Goal: Task Accomplishment & Management: Use online tool/utility

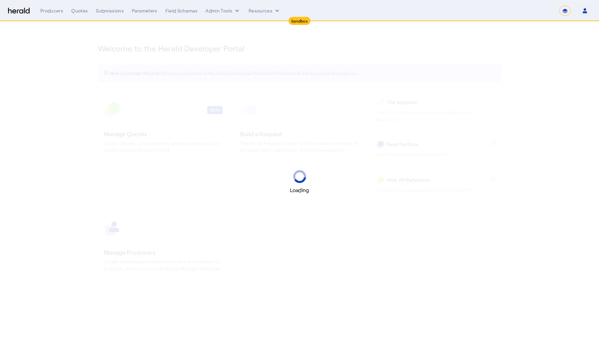
select select "*******"
select select "pfm_2v8p_herald_api"
click at [105, 10] on div "Submissions" at bounding box center [110, 10] width 28 height 7
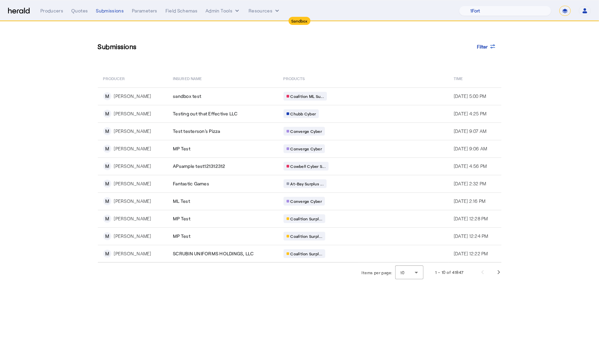
click at [569, 8] on select "**********" at bounding box center [564, 11] width 11 height 10
select select "**********"
click at [560, 6] on select "**********" at bounding box center [564, 11] width 11 height 10
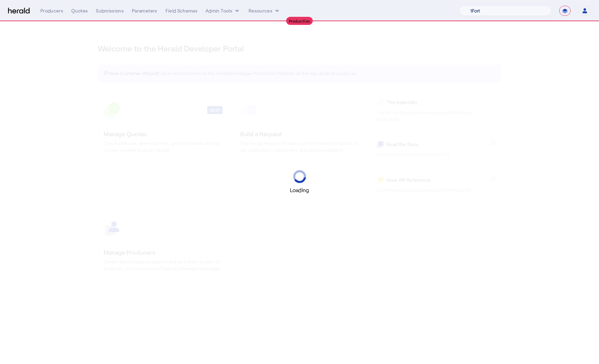
click at [521, 7] on select "1Fort Acrisure Acturis Affinity Advisors Affinity Risk Agentero AmWins Anzen Ao…" at bounding box center [505, 11] width 92 height 10
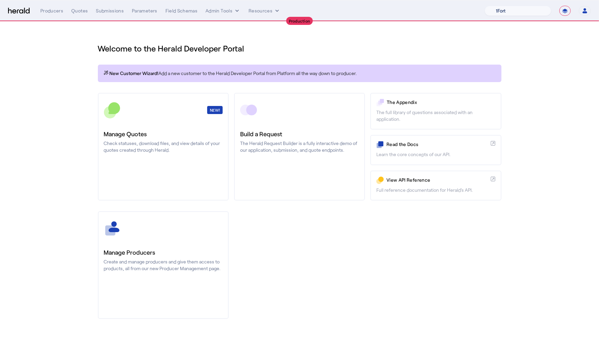
select select "pfm_z9k1_growthmill"
click at [485, 6] on select "1Fort Affinity Risk [PERSON_NAME] [PERSON_NAME] CRC Campus Coverage Citadel Fif…" at bounding box center [518, 11] width 67 height 10
click at [114, 13] on div "You are now impersonating the Growthmill platform." at bounding box center [299, 182] width 599 height 364
click at [112, 8] on div "Submissions" at bounding box center [110, 10] width 28 height 7
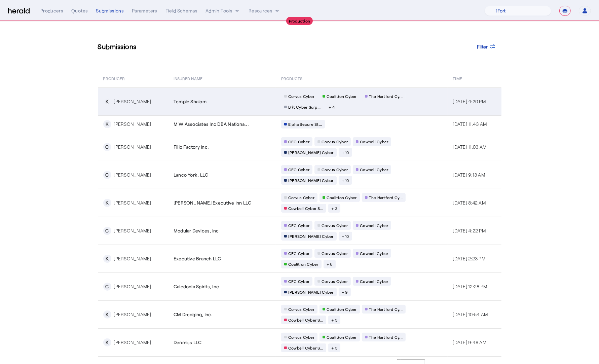
click at [115, 113] on td "K [PERSON_NAME]" at bounding box center [133, 101] width 70 height 28
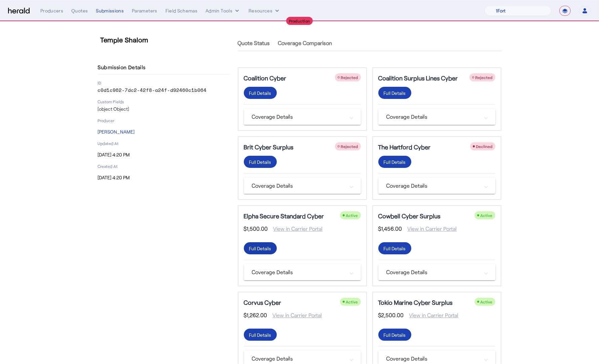
click at [267, 97] on div "Full Details" at bounding box center [260, 92] width 22 height 7
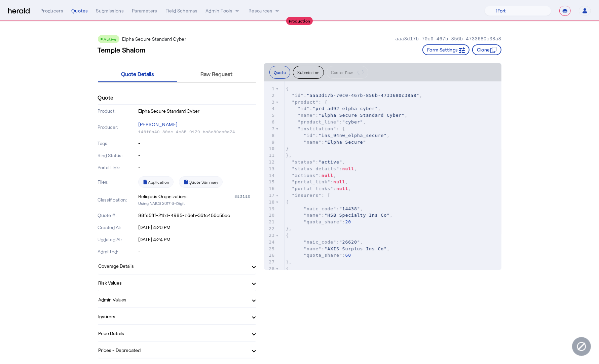
click at [180, 294] on mat-expansion-panel-header "Admin Values" at bounding box center [177, 299] width 158 height 16
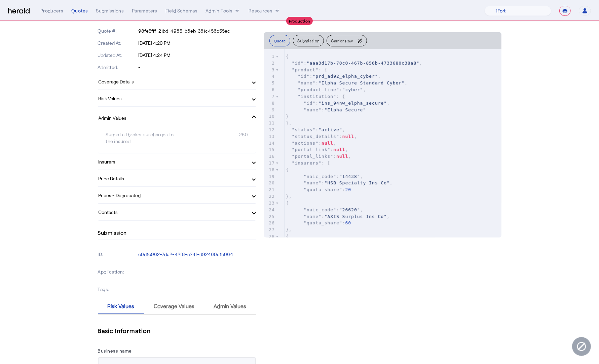
scroll to position [202, 0]
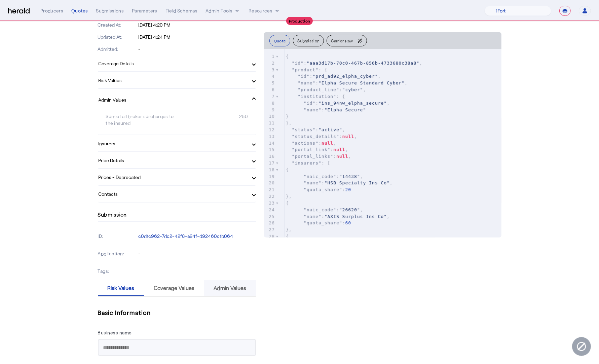
click at [229, 285] on span "Admin Values" at bounding box center [230, 287] width 33 height 5
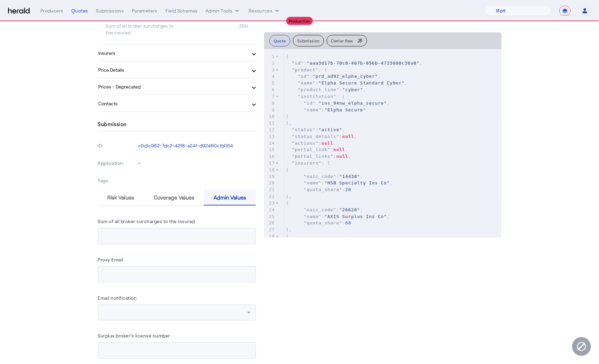
scroll to position [296, 0]
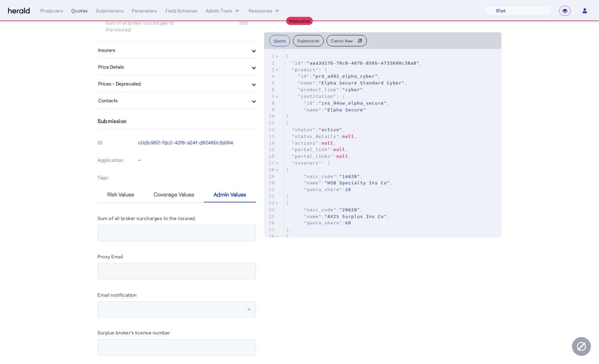
click at [205, 277] on mat-form-field at bounding box center [177, 271] width 158 height 17
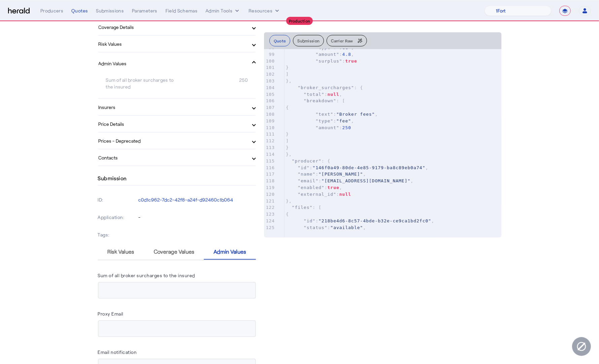
scroll to position [754, 0]
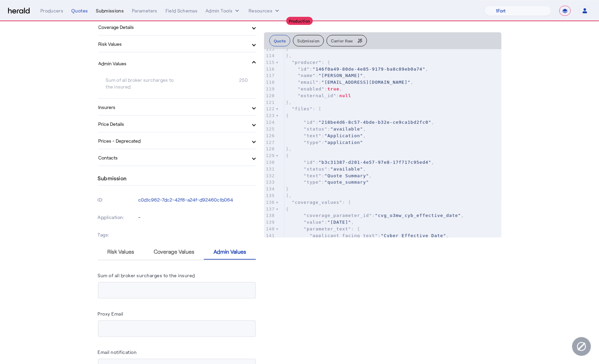
click at [103, 9] on div "Submissions" at bounding box center [110, 10] width 28 height 7
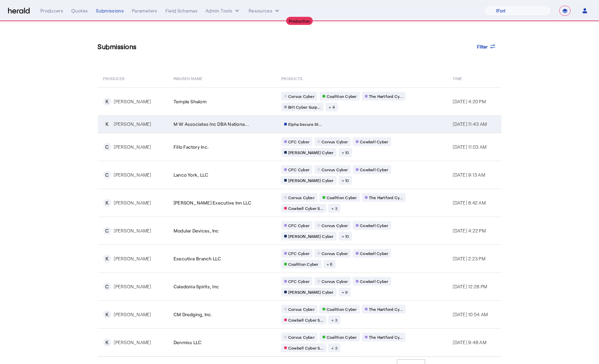
click at [233, 125] on span "M W Associates Inc DBA Nationa..." at bounding box center [211, 124] width 75 height 7
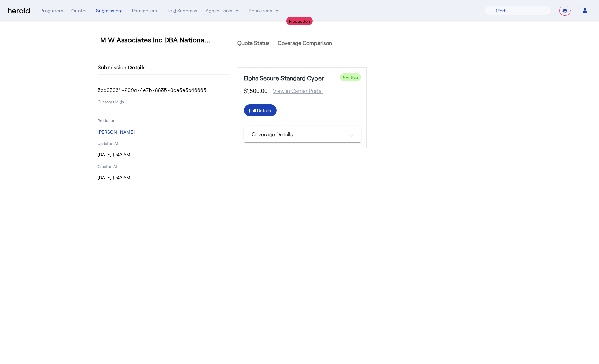
click at [111, 4] on nav "**********" at bounding box center [299, 10] width 599 height 21
click at [113, 14] on div "**********" at bounding box center [315, 11] width 550 height 10
click at [150, 9] on div "Parameters" at bounding box center [145, 10] width 26 height 7
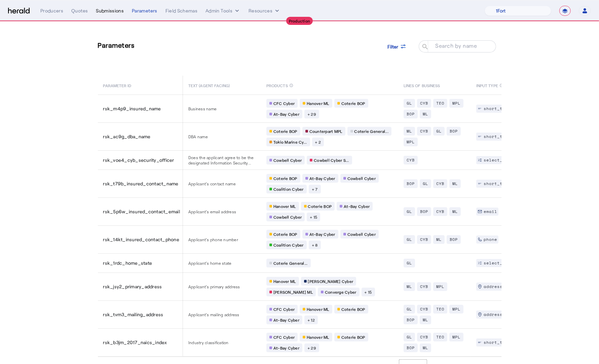
click at [105, 12] on div "Submissions" at bounding box center [110, 10] width 28 height 7
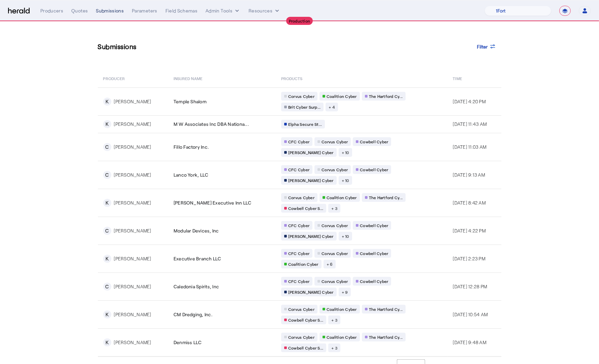
click at [111, 12] on div "Submissions" at bounding box center [110, 10] width 28 height 7
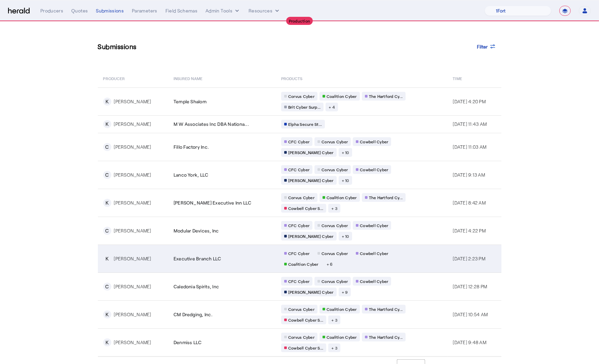
scroll to position [5, 0]
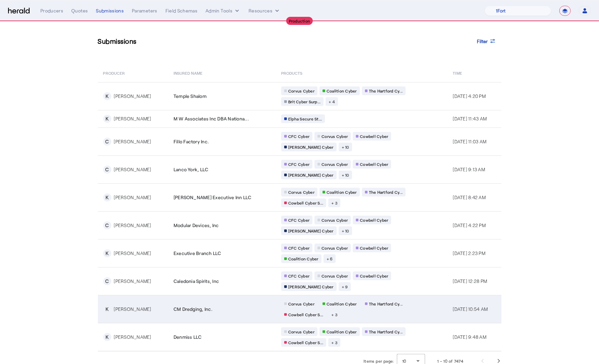
click at [194, 298] on td "CM Dredging, Inc." at bounding box center [222, 309] width 108 height 28
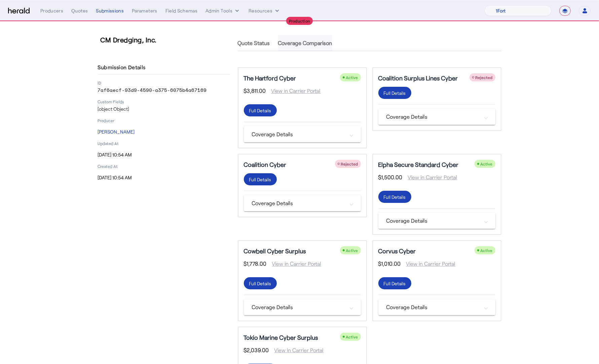
click at [308, 42] on span "Coverage Comparison" at bounding box center [305, 42] width 54 height 5
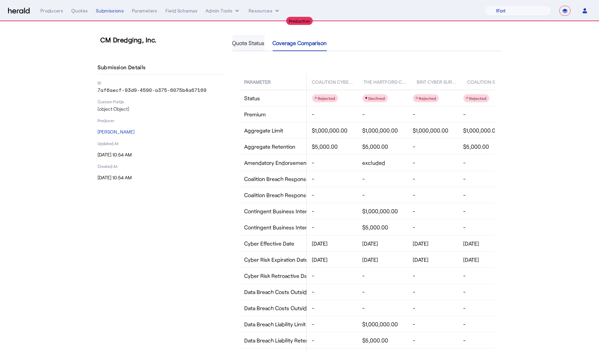
click at [254, 43] on span "Quote Status" at bounding box center [248, 42] width 32 height 5
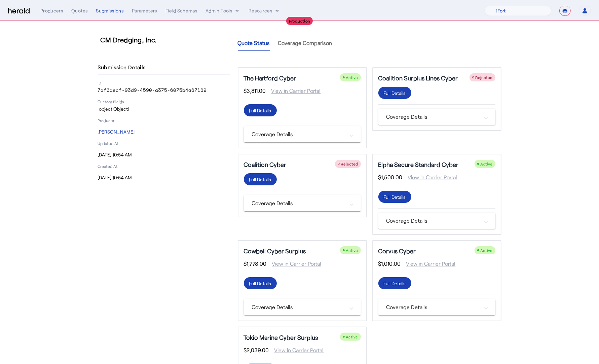
click at [261, 111] on div "Full Details" at bounding box center [260, 110] width 22 height 7
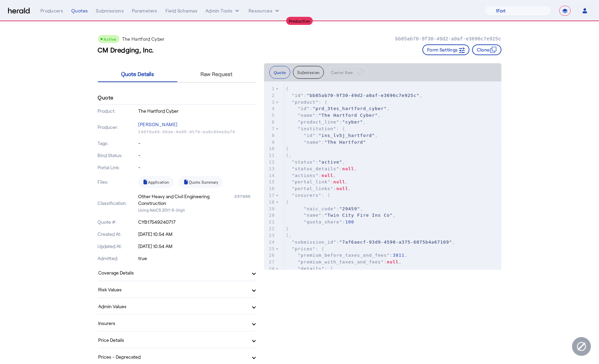
click at [155, 307] on mat-panel-title "Admin Values" at bounding box center [173, 306] width 149 height 7
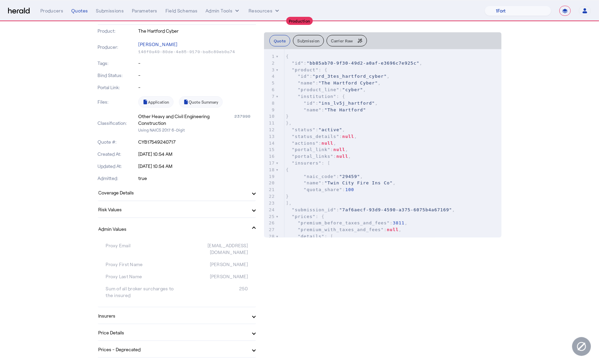
scroll to position [78, 0]
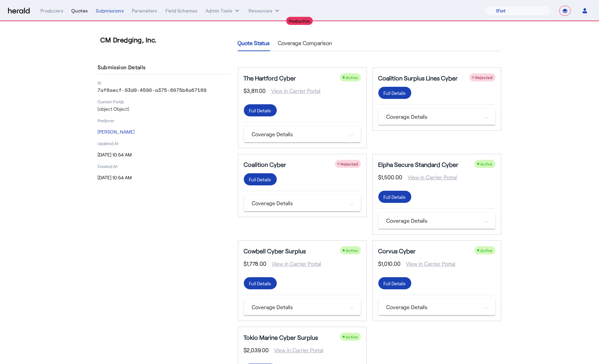
click at [78, 13] on div "Quotes" at bounding box center [79, 10] width 16 height 7
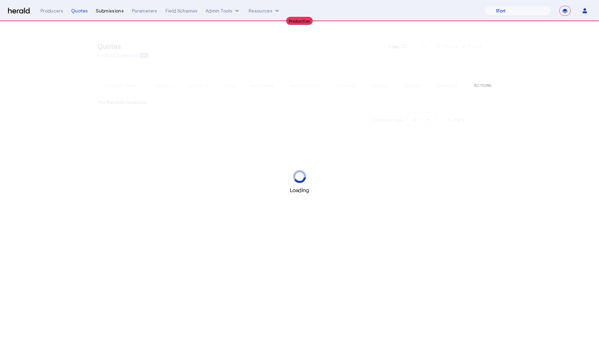
click at [110, 11] on div "Submissions" at bounding box center [110, 10] width 28 height 7
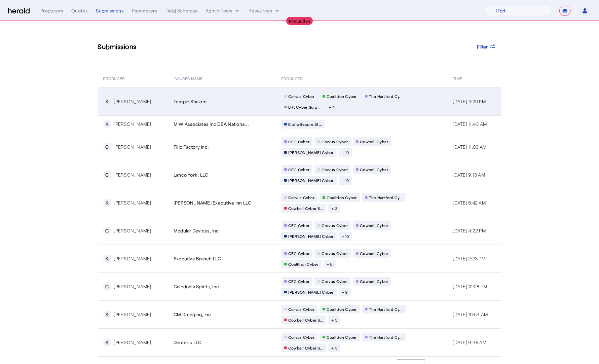
click at [168, 111] on td "Temple Shalom" at bounding box center [222, 101] width 108 height 28
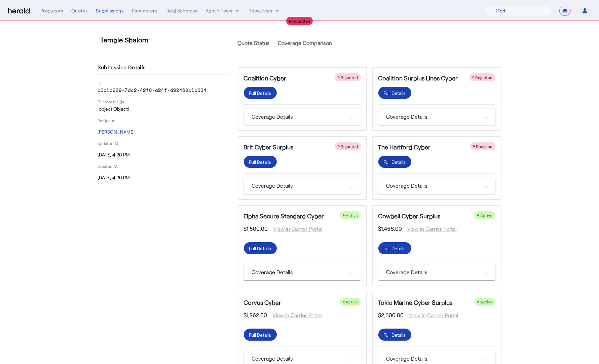
click at [271, 97] on div "Full Details" at bounding box center [260, 92] width 22 height 7
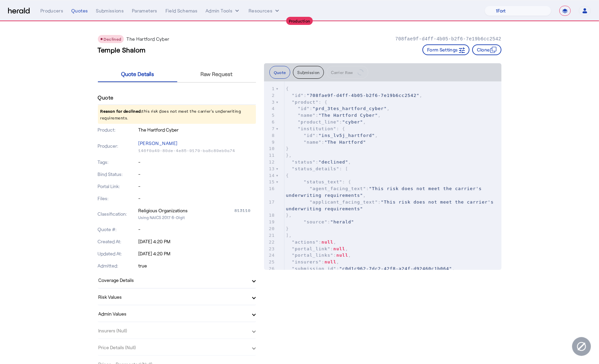
click at [173, 316] on mat-panel-title "Admin Values" at bounding box center [173, 313] width 149 height 7
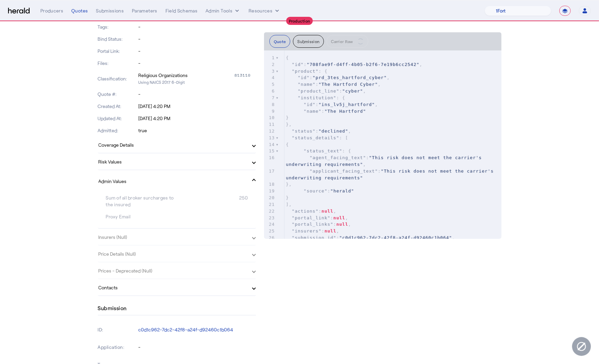
scroll to position [137, 0]
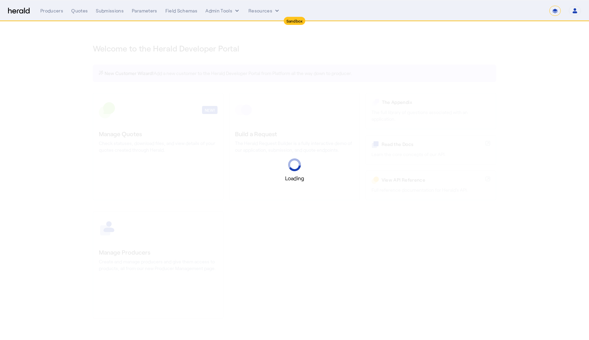
select select "*******"
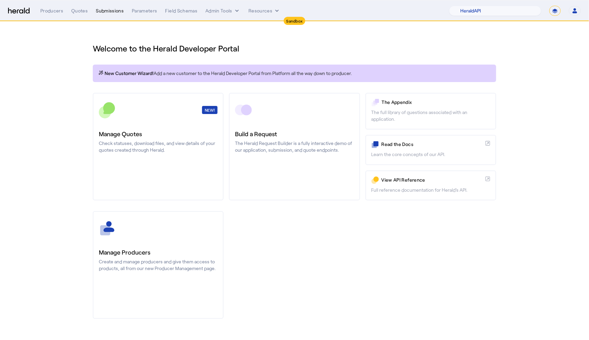
click at [108, 11] on div "Submissions" at bounding box center [110, 10] width 28 height 7
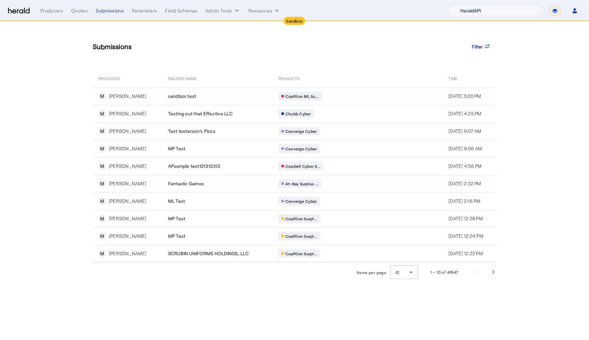
click at [508, 9] on select "1Fort Acrisure Acturis Affinity Advisors Affinity Risk Agentero AmWins Anzen Ao…" at bounding box center [495, 11] width 92 height 10
select select "pfm_129z_babbix"
click at [466, 6] on select "1Fort Acrisure Acturis Affinity Advisors Affinity Risk Agentero AmWins Anzen Ao…" at bounding box center [495, 11] width 92 height 10
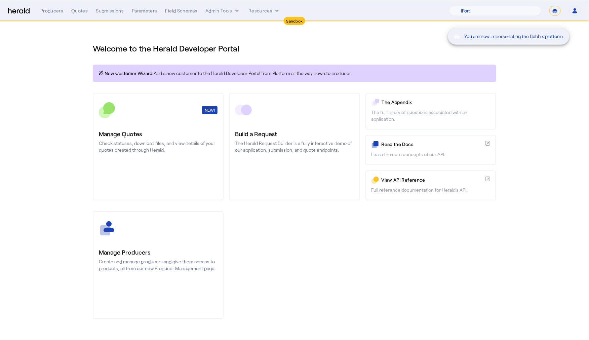
click at [106, 8] on div "You are now impersonating the Babbix platform." at bounding box center [294, 170] width 589 height 340
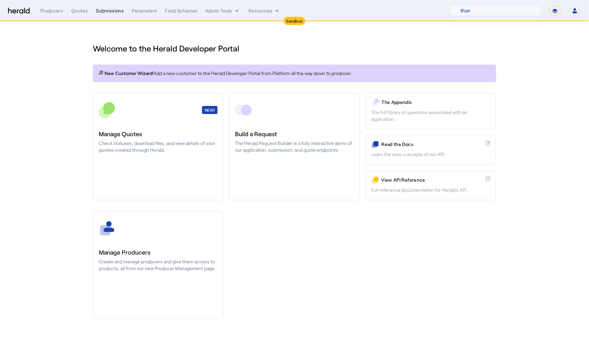
click at [112, 8] on div "Submissions" at bounding box center [110, 10] width 28 height 7
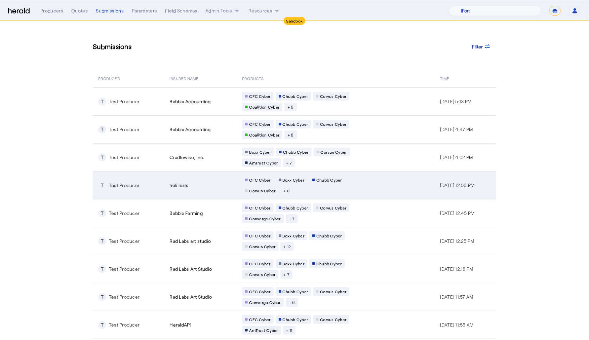
click at [164, 184] on td "heli nails" at bounding box center [200, 185] width 73 height 28
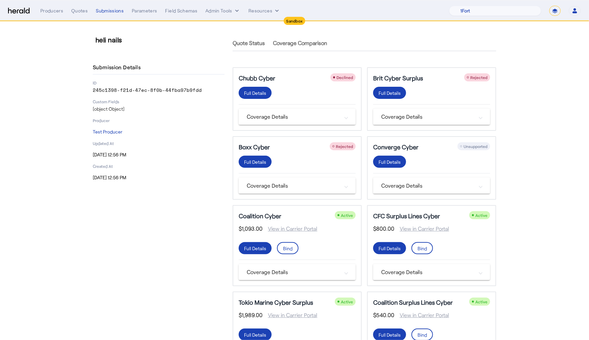
drag, startPoint x: 202, startPoint y: 90, endPoint x: 87, endPoint y: 90, distance: 115.0
click at [87, 90] on div "heli nails Submission Details ID 245c1398-f21d-47ec-8f0b-44fba97b9fdd Custom Fi…" at bounding box center [294, 290] width 430 height 537
copy p "245c1398-f21d-47ec-8f0b-44fba97b9fdd"
click at [74, 14] on div "Producers Quotes Submissions Parameters Field Schemas Admin Tools Resources 1Fo…" at bounding box center [310, 11] width 541 height 10
